Goal: Navigation & Orientation: Find specific page/section

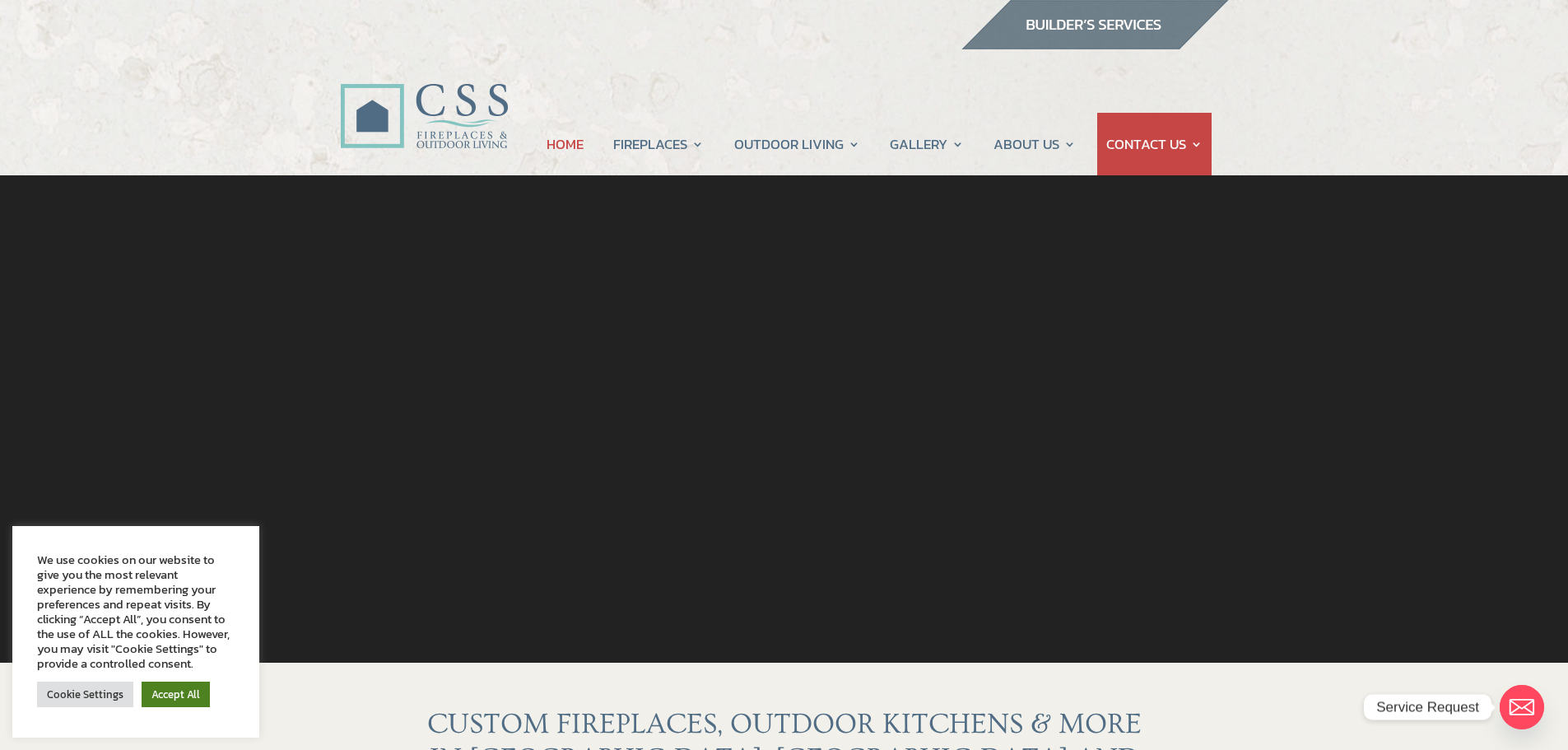
click at [171, 696] on link "Accept All" at bounding box center [176, 694] width 69 height 25
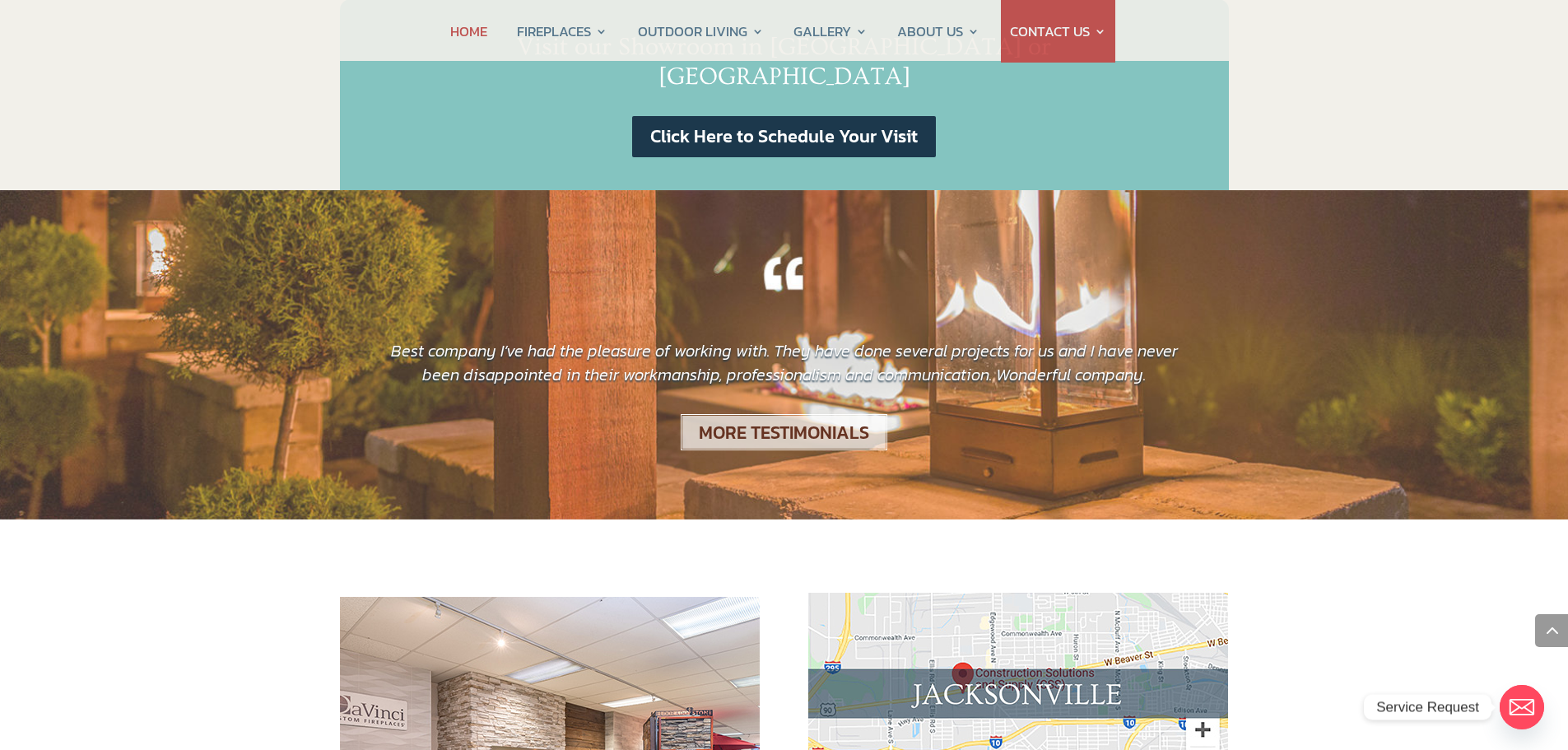
scroll to position [1399, 0]
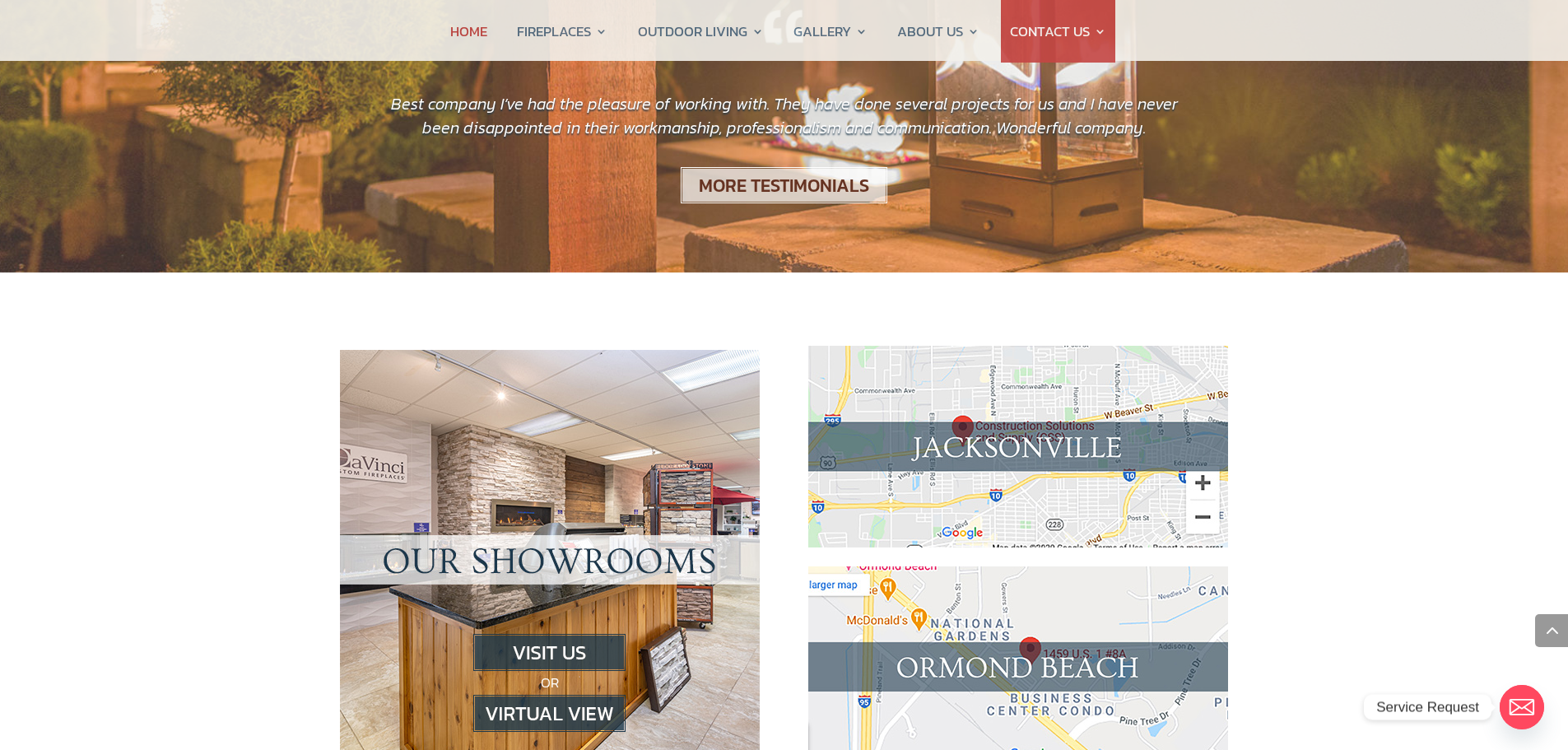
click at [532, 379] on div "OR" at bounding box center [550, 560] width 420 height 442
click at [541, 634] on img at bounding box center [550, 652] width 152 height 37
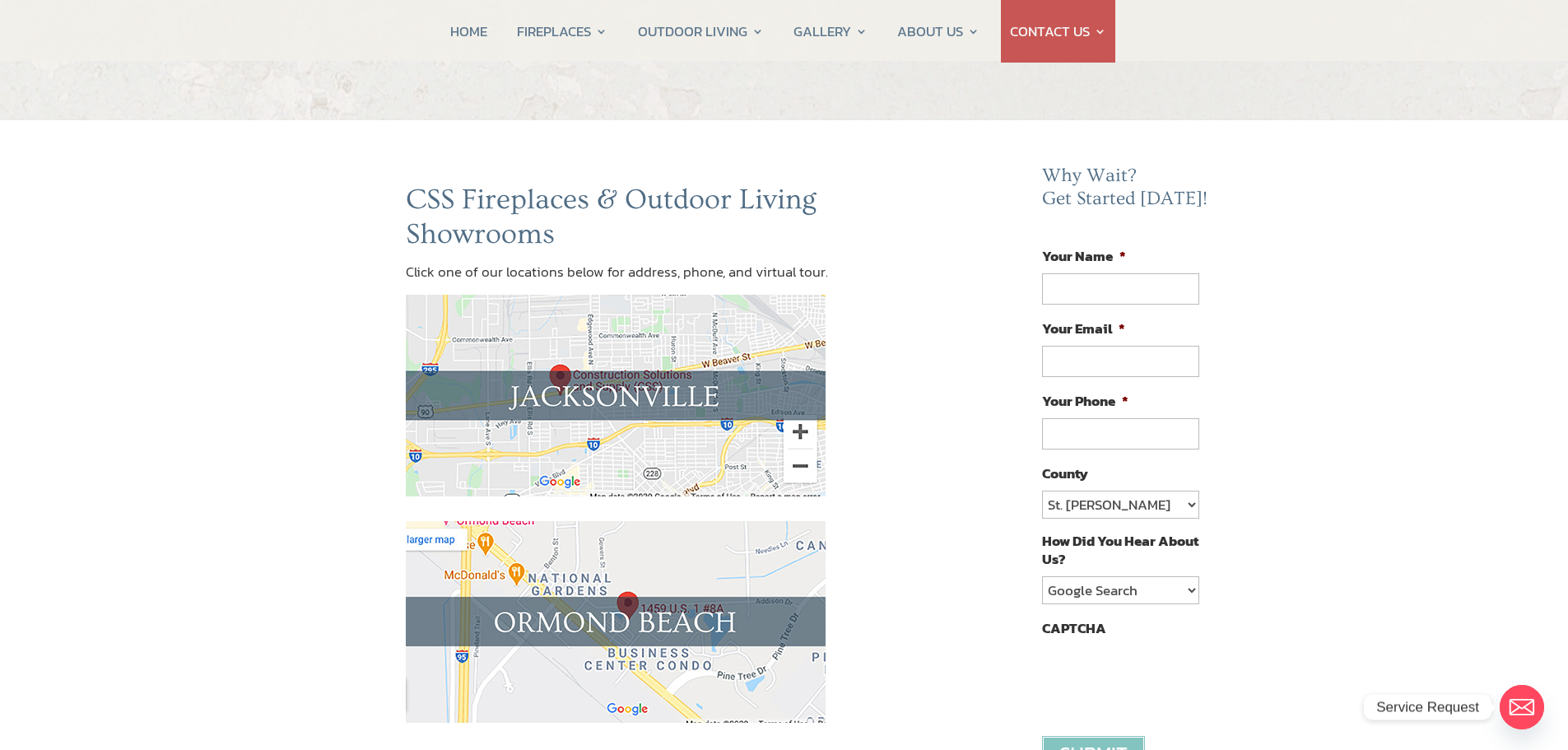
scroll to position [164, 0]
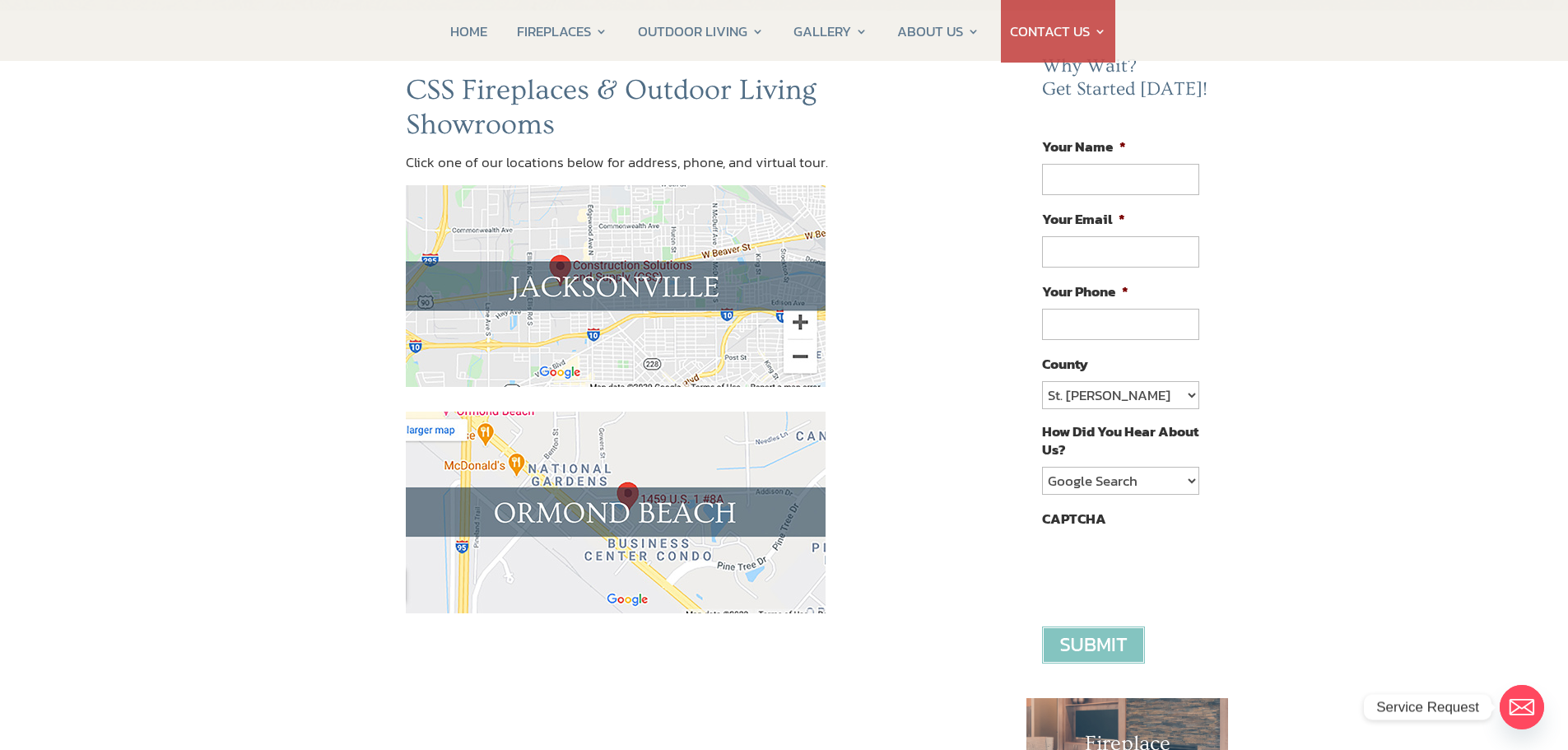
click at [620, 283] on img at bounding box center [615, 286] width 420 height 202
